Goal: Find specific page/section: Locate a particular part of the current website

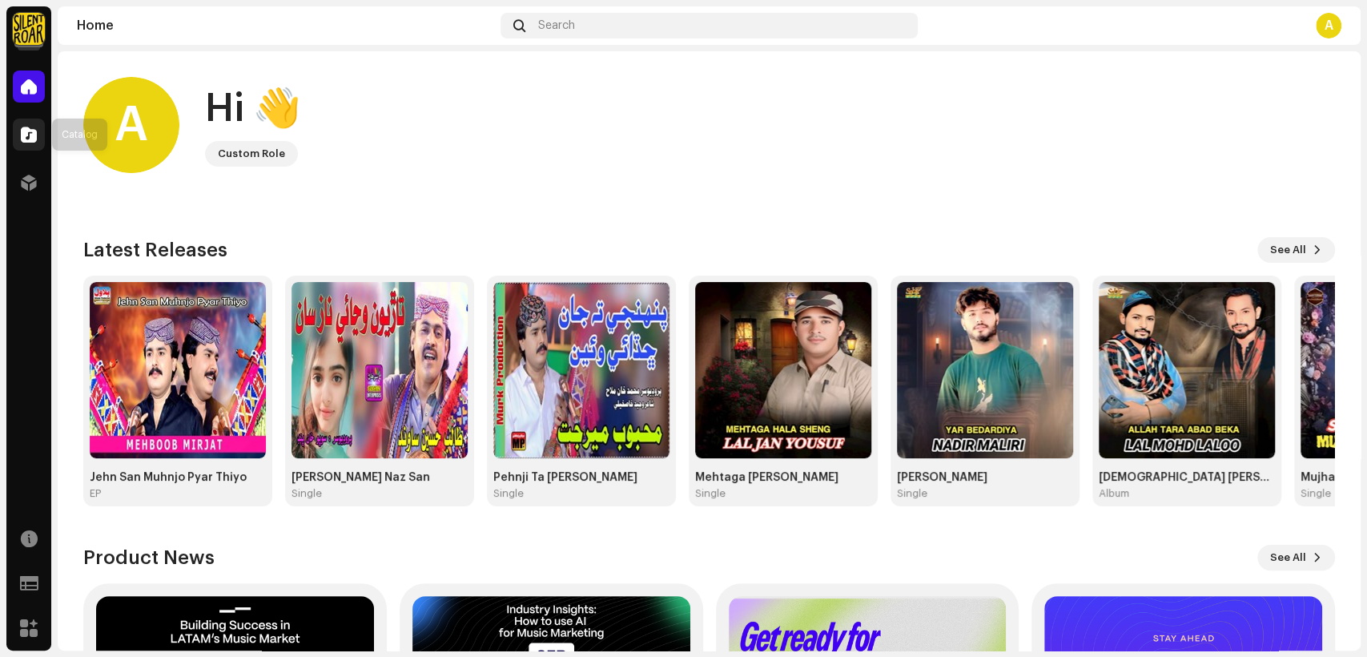
click at [30, 129] on span at bounding box center [29, 134] width 16 height 13
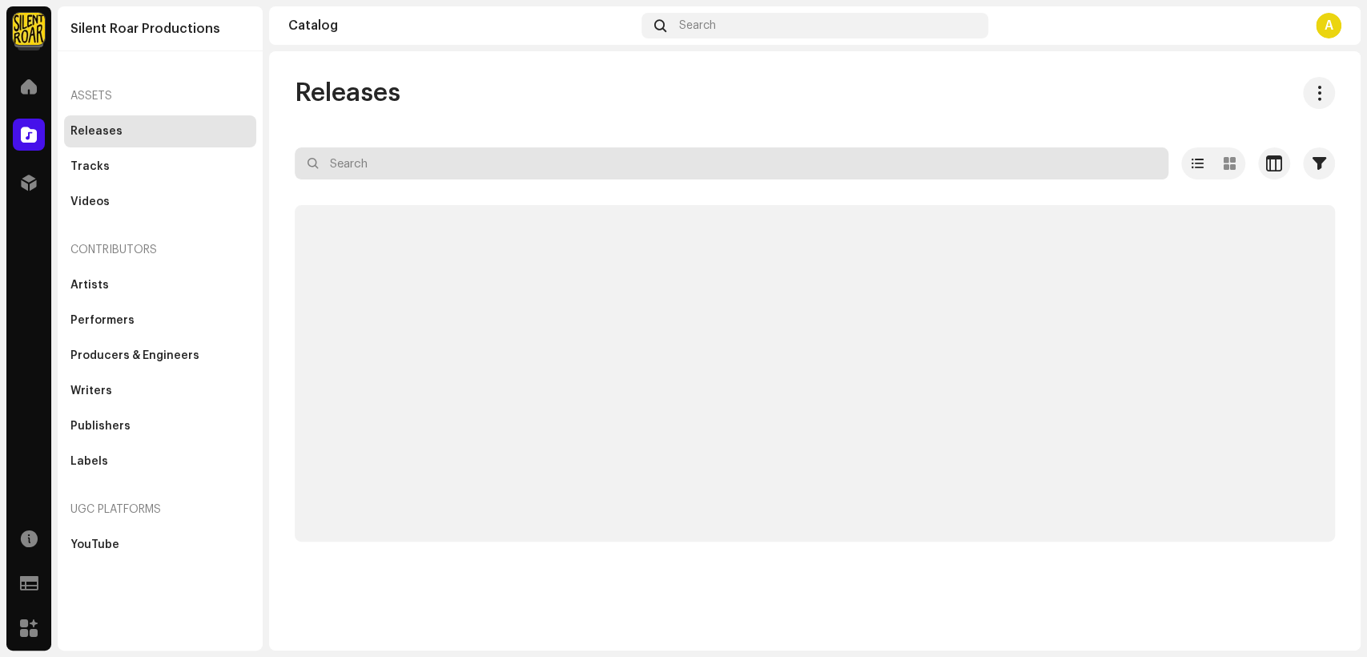
click at [444, 172] on input "text" at bounding box center [732, 163] width 874 height 32
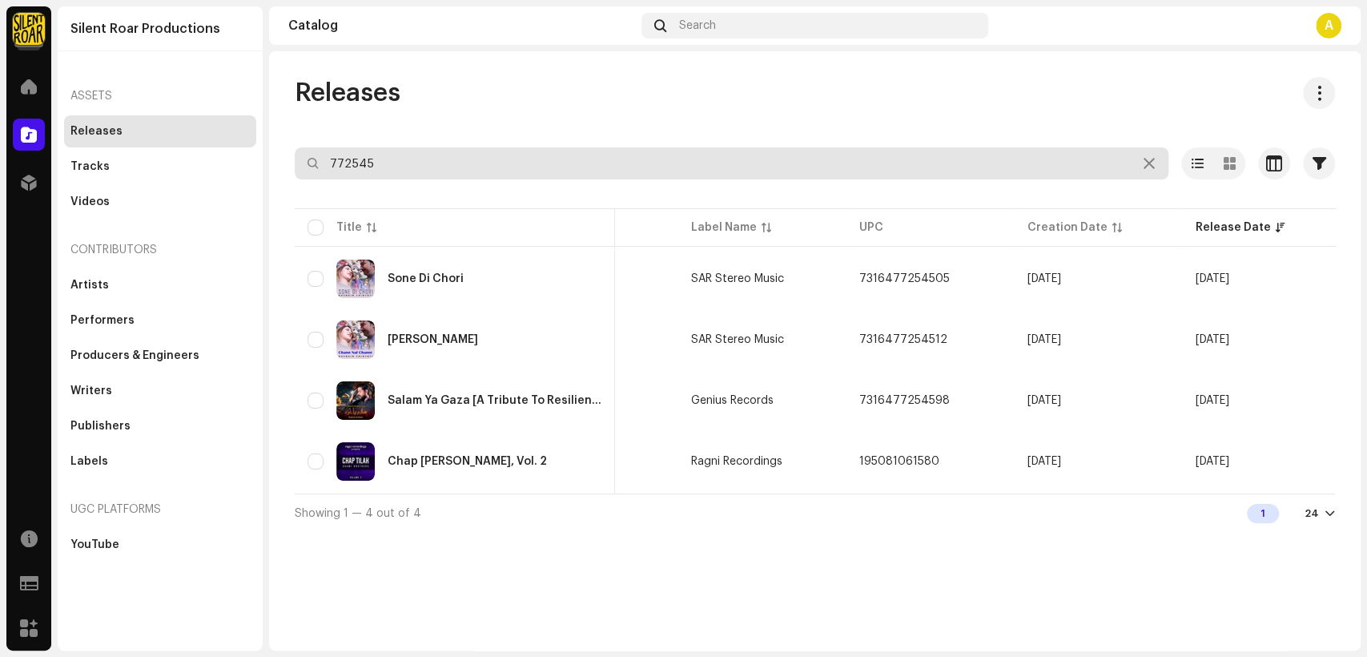
scroll to position [0, 289]
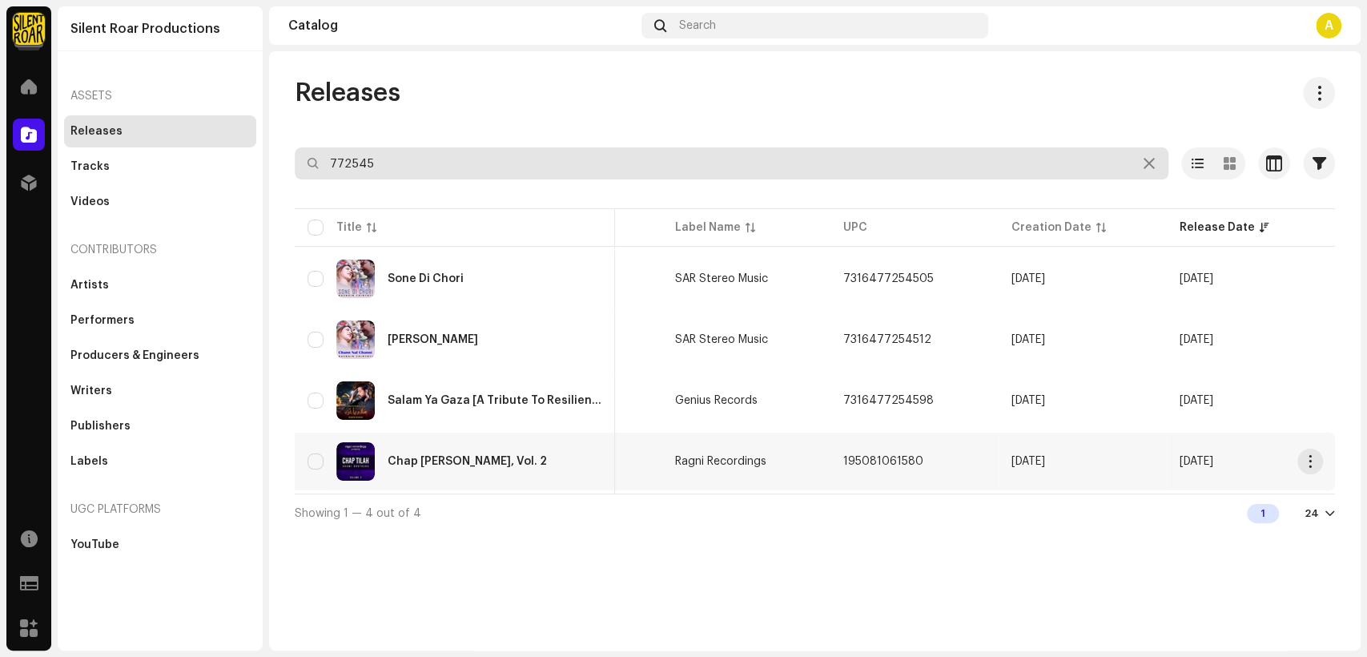
type input "772545"
click at [437, 477] on div "Chap [PERSON_NAME], Vol. 2" at bounding box center [454, 461] width 295 height 38
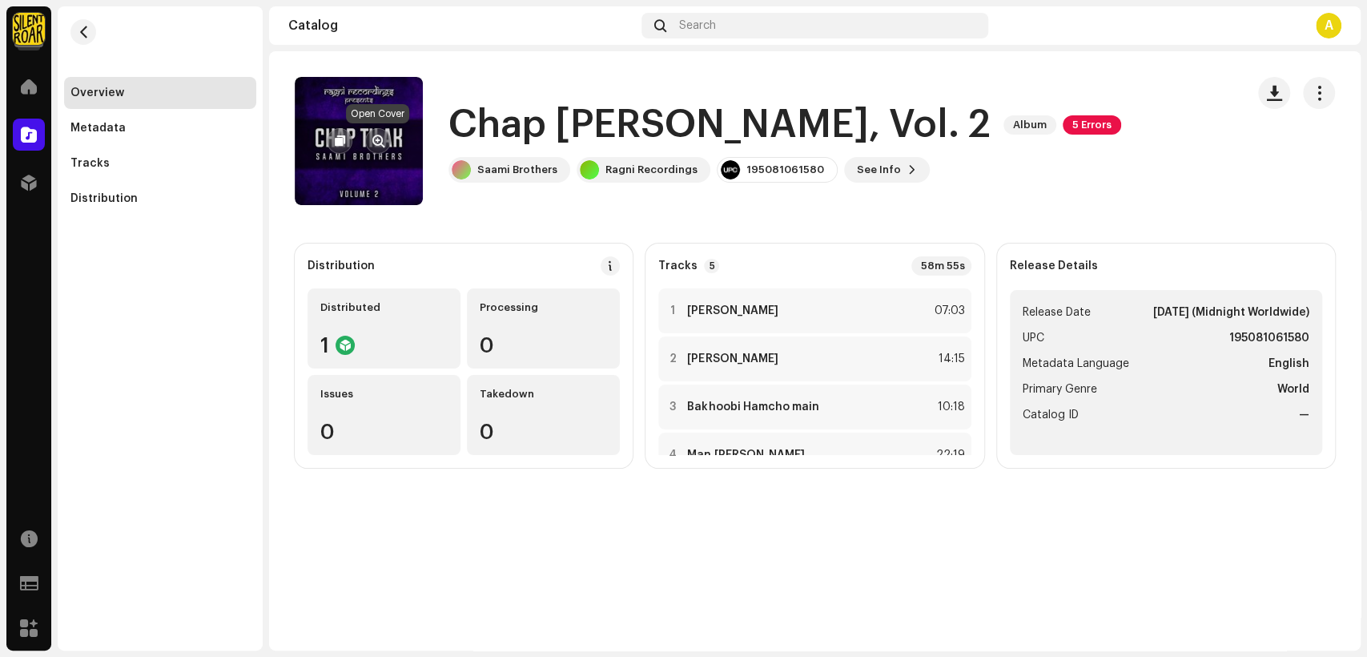
click at [377, 139] on span "button" at bounding box center [378, 141] width 12 height 13
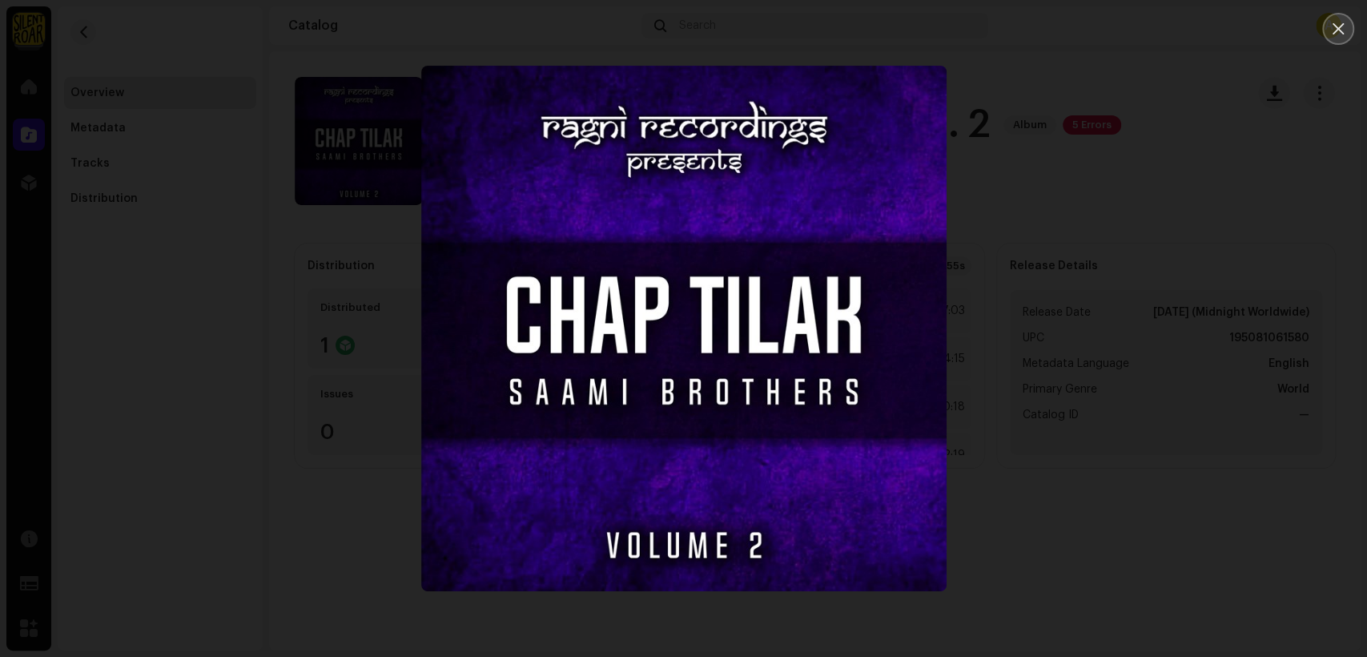
click at [1330, 20] on button "Close" at bounding box center [1338, 29] width 32 height 32
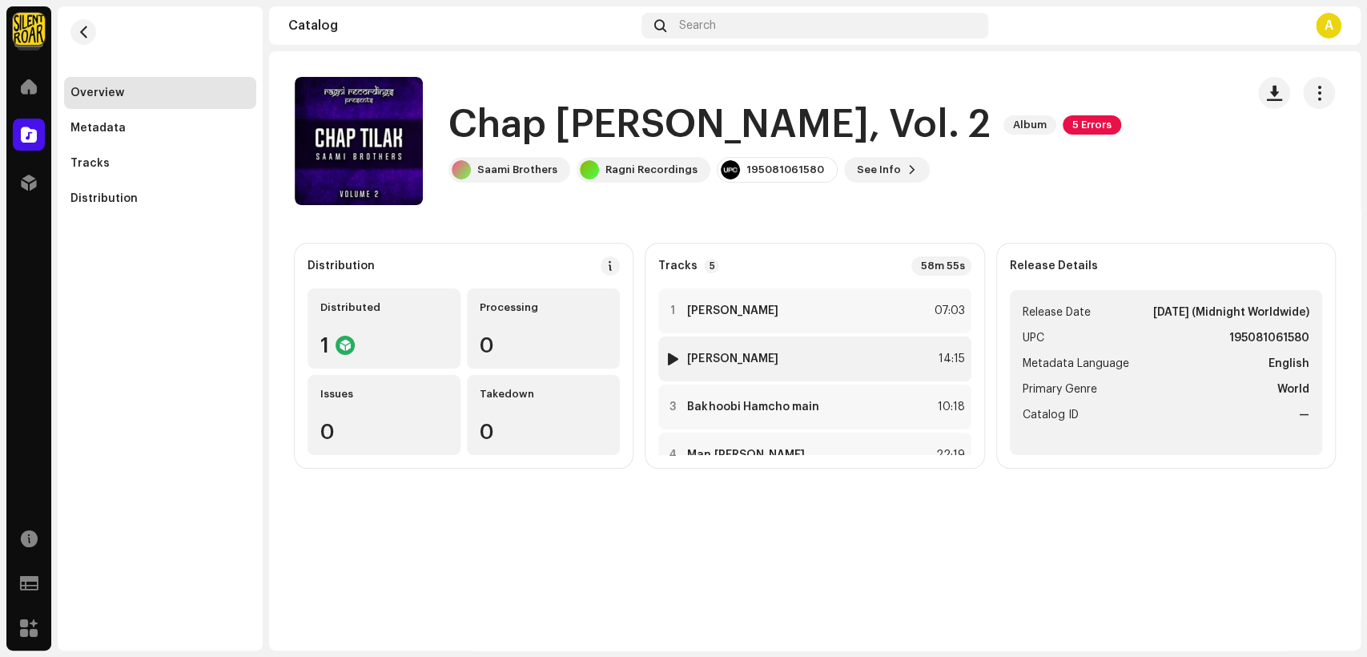
click at [748, 360] on strong "[PERSON_NAME]" at bounding box center [732, 358] width 90 height 13
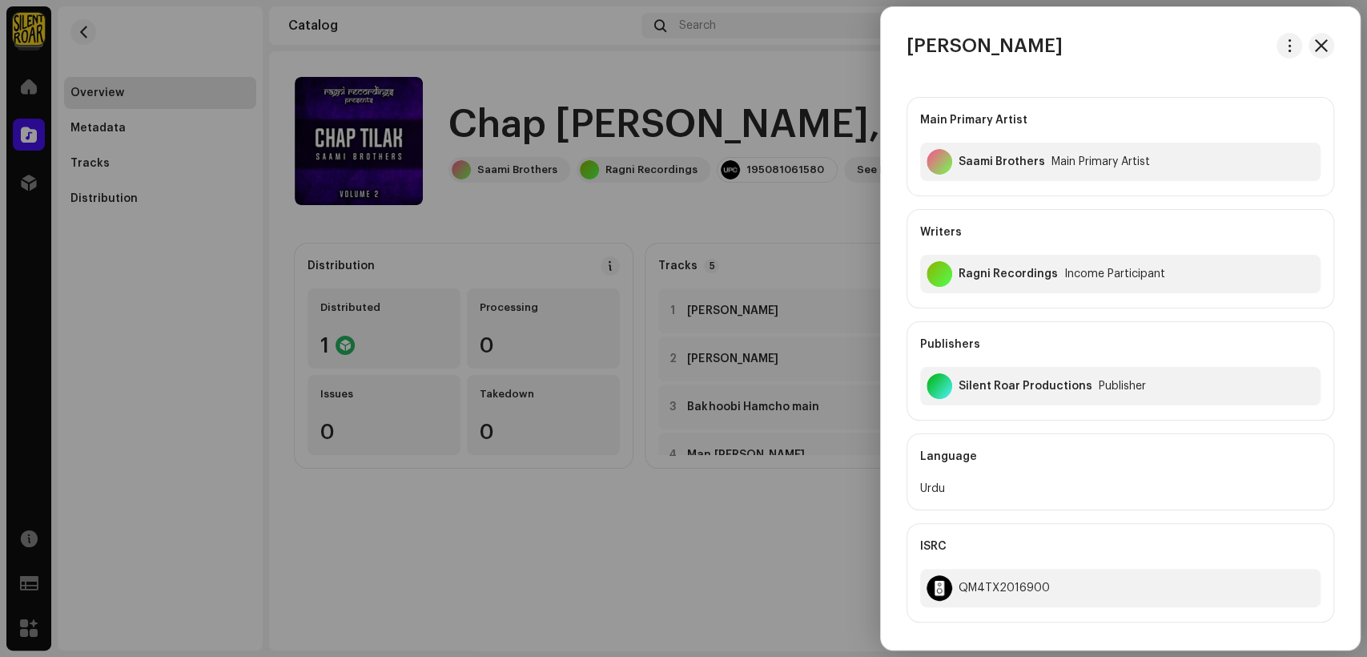
click at [1063, 44] on h3 "[PERSON_NAME]" at bounding box center [984, 46] width 156 height 26
copy div "[PERSON_NAME]"
click at [303, 53] on div at bounding box center [683, 328] width 1367 height 657
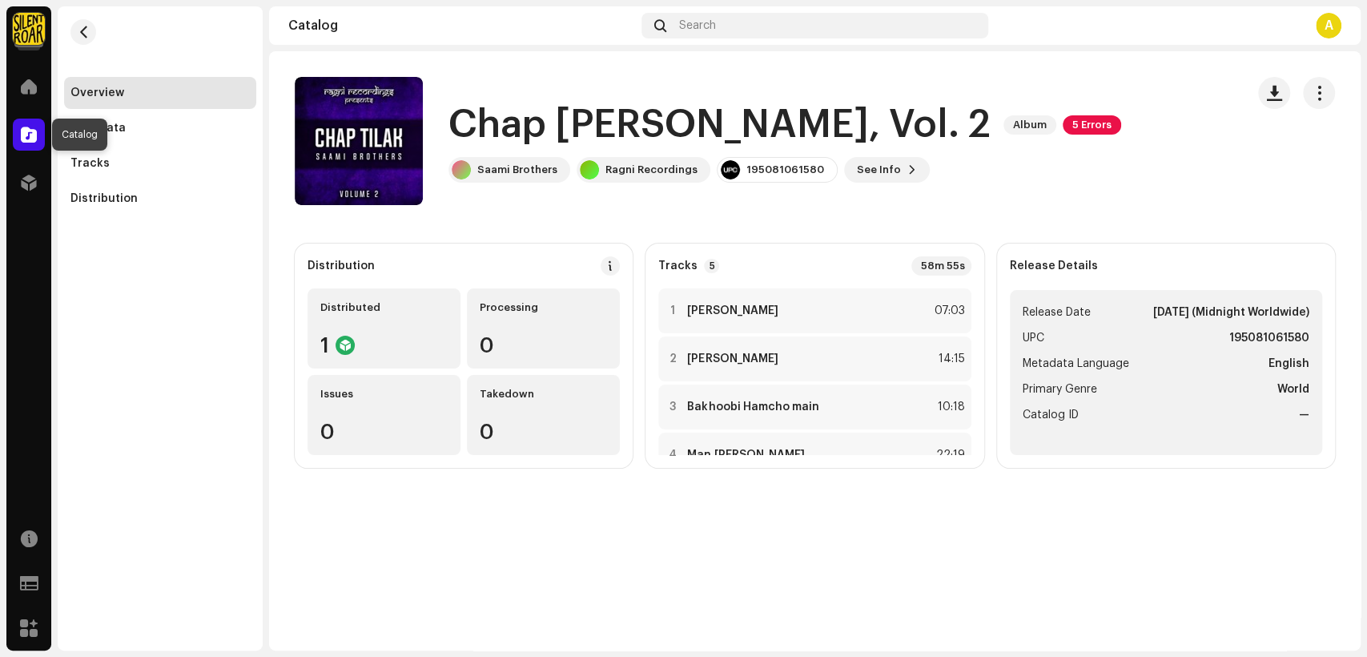
click at [28, 135] on span at bounding box center [29, 134] width 16 height 13
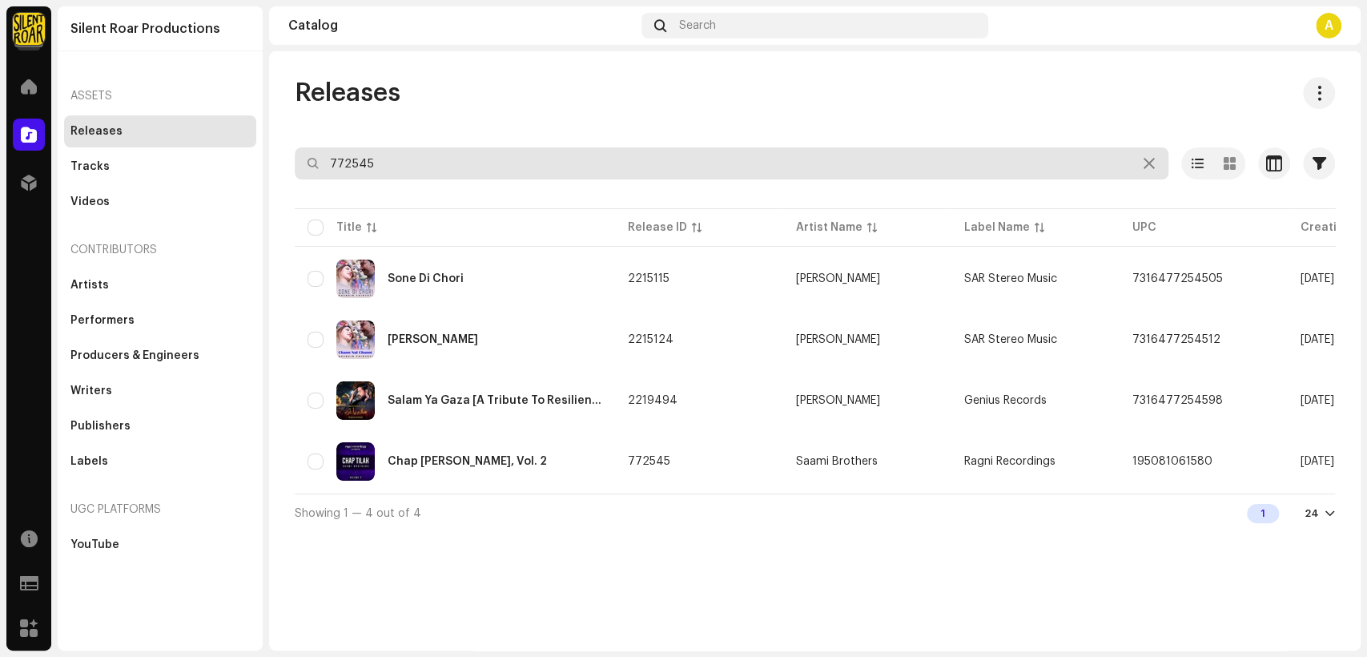
drag, startPoint x: 380, startPoint y: 164, endPoint x: 319, endPoint y: 165, distance: 61.7
click at [319, 165] on input "772545" at bounding box center [732, 163] width 874 height 32
paste input "[PERSON_NAME]"
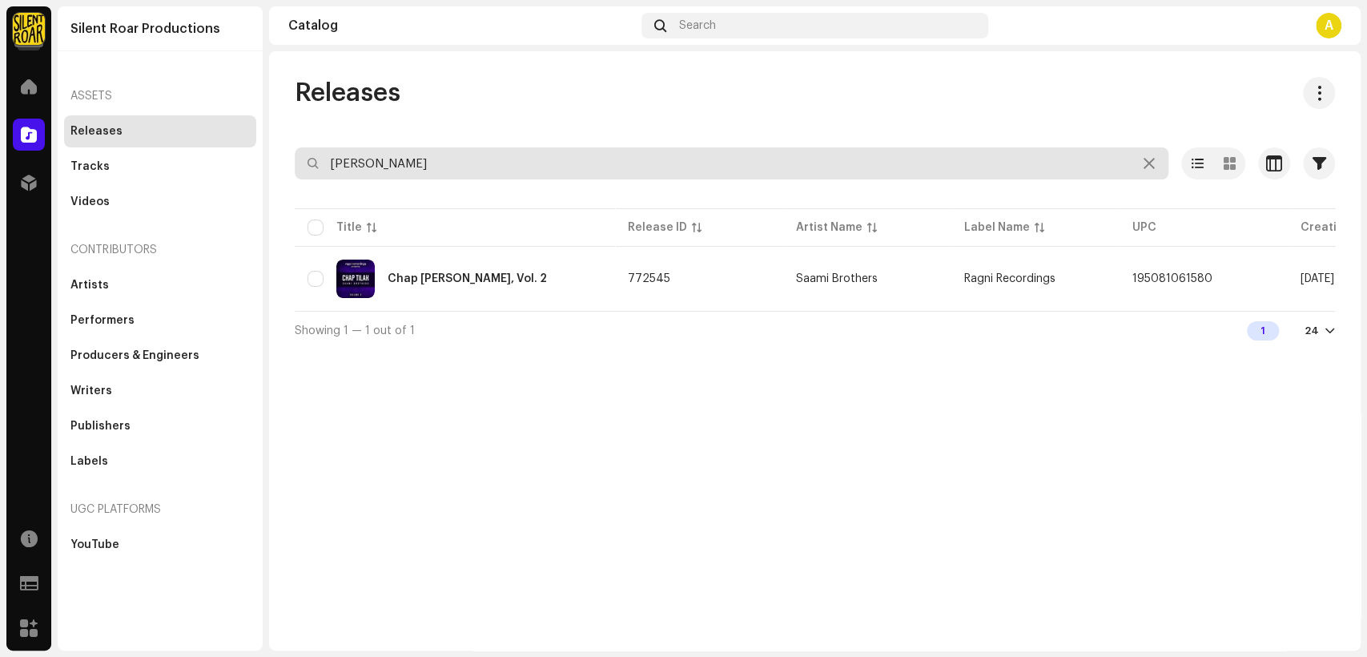
type input "[PERSON_NAME]"
